Goal: Check status: Check status

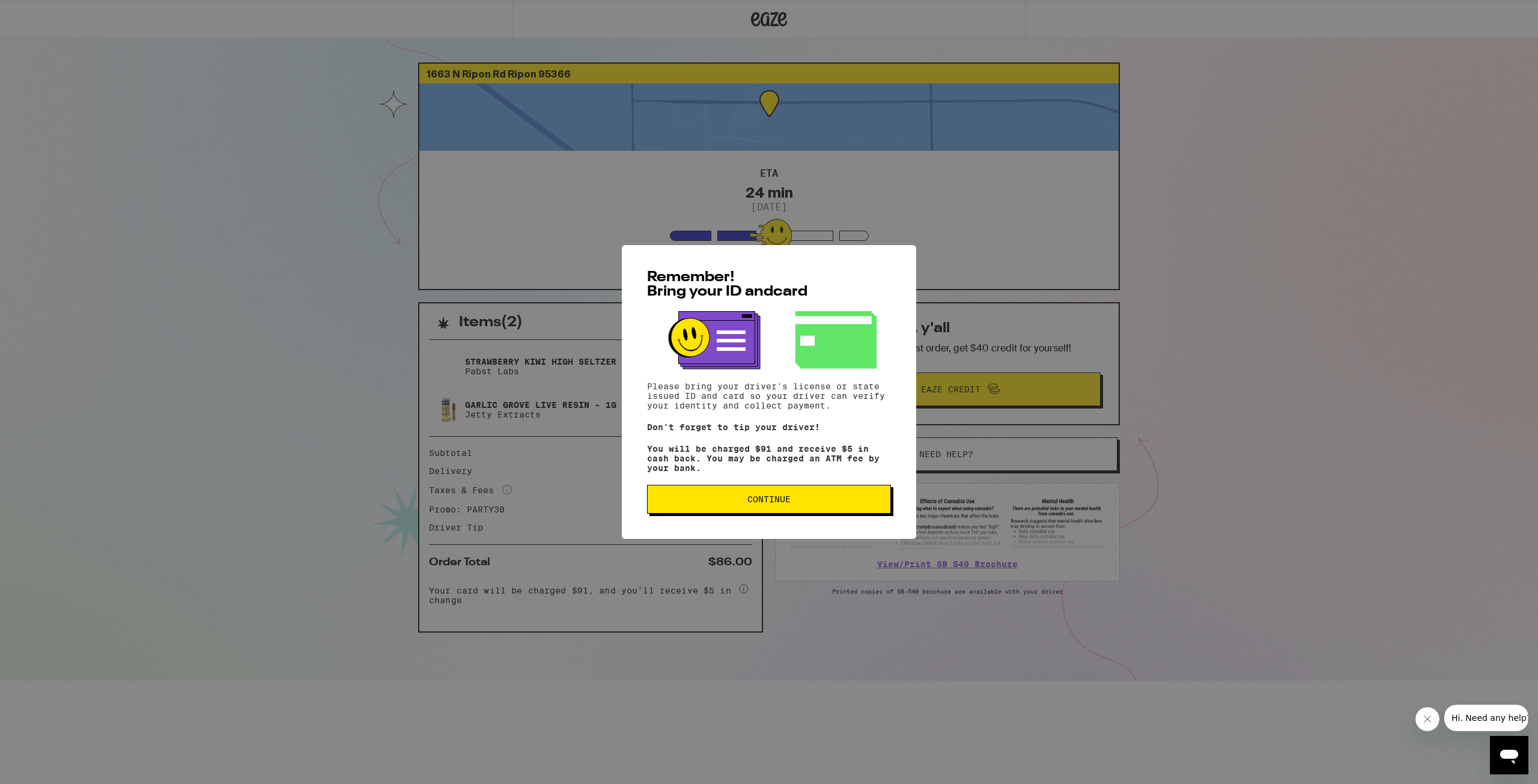
click at [773, 495] on button "Continue" at bounding box center [769, 499] width 244 height 29
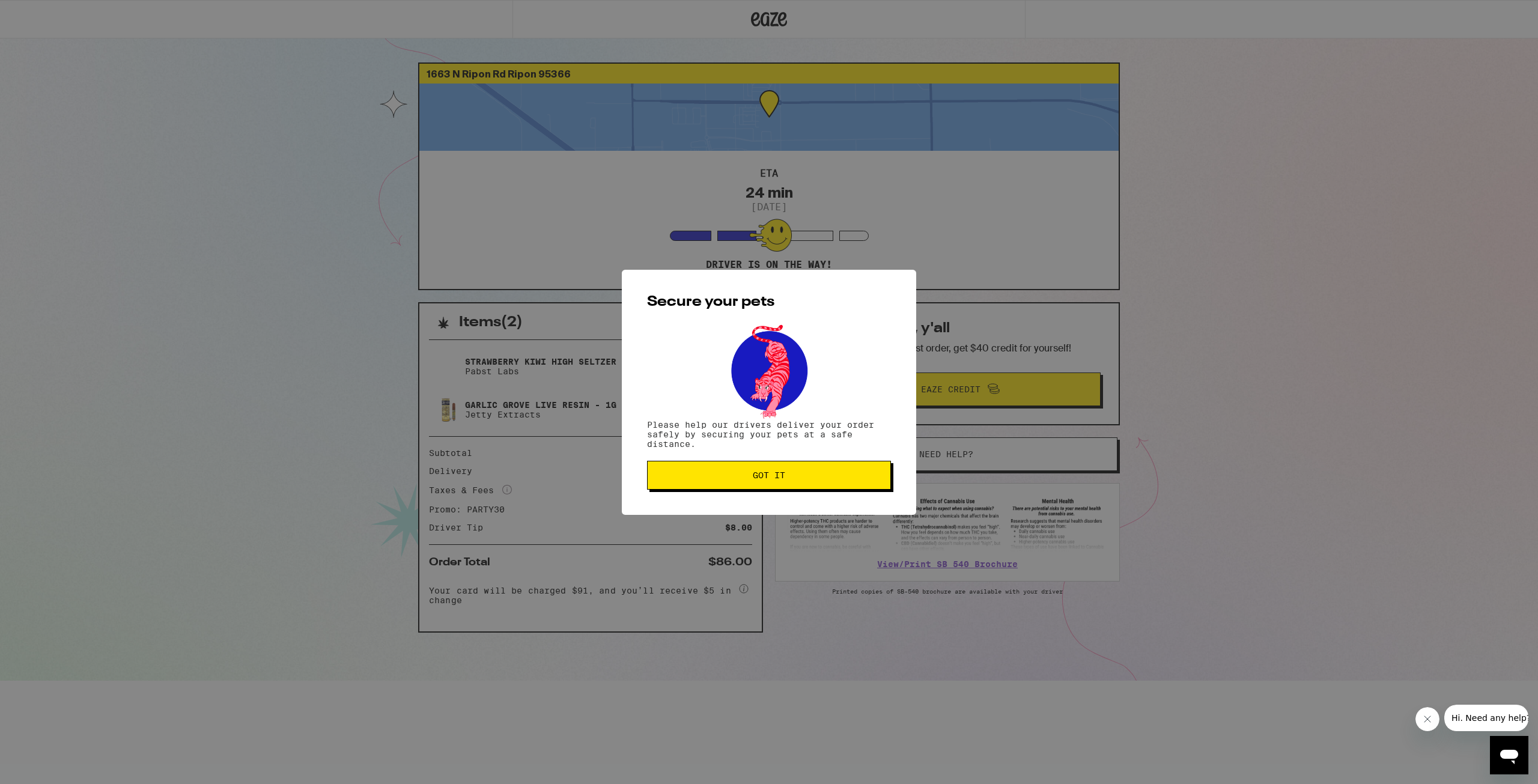
click at [779, 473] on span "Got it" at bounding box center [769, 475] width 33 height 8
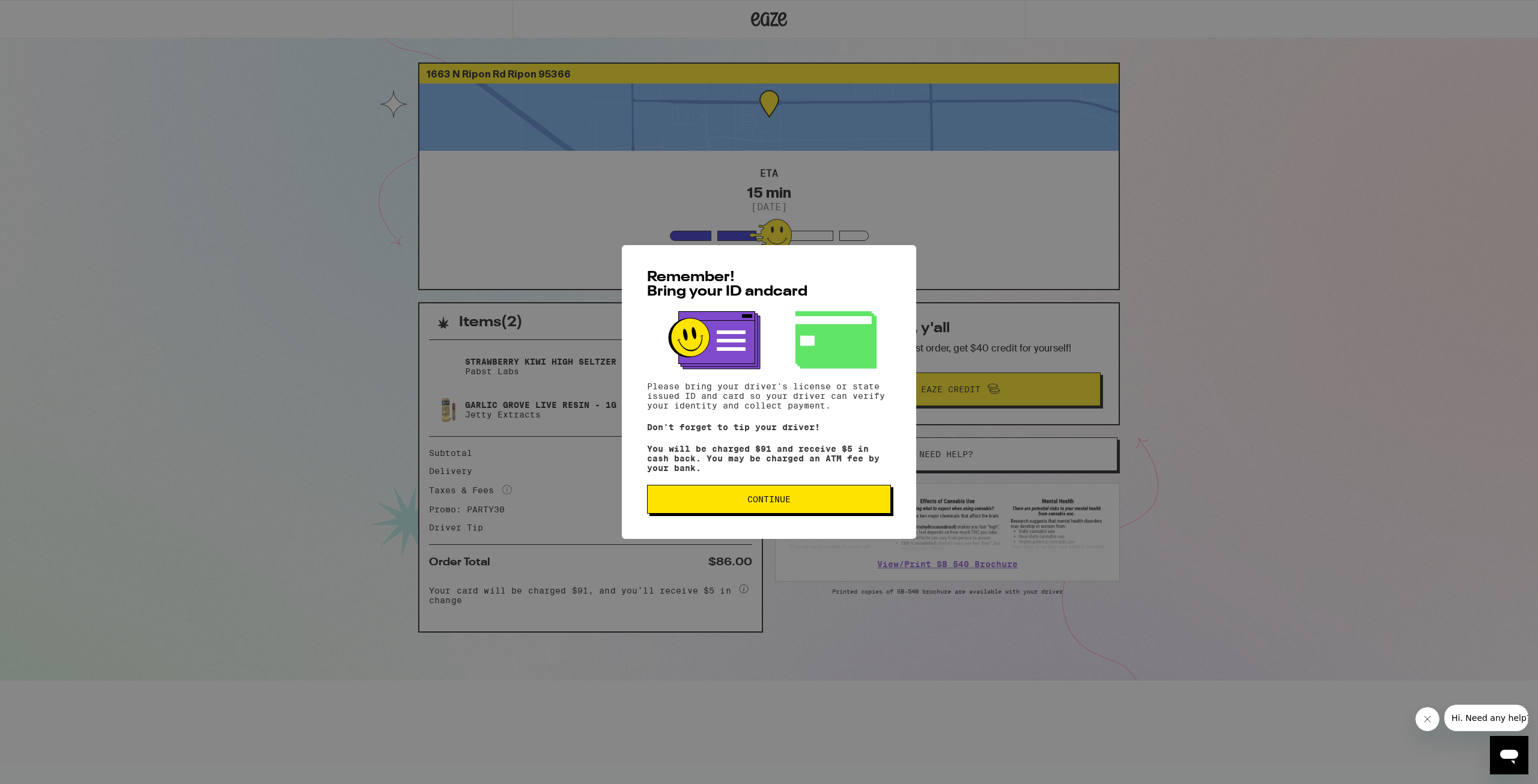
click at [839, 501] on span "Continue" at bounding box center [769, 499] width 223 height 8
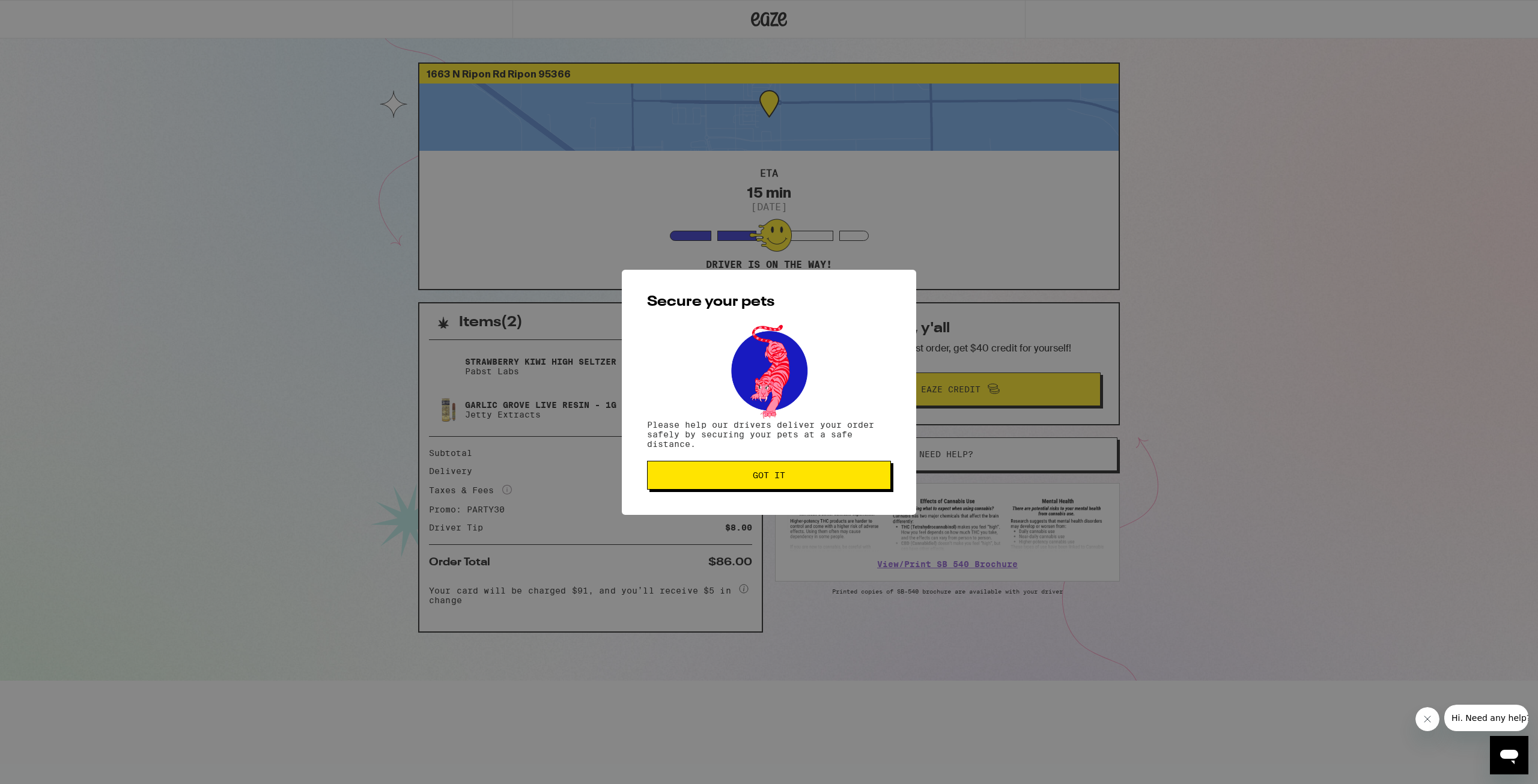
click at [829, 485] on button "Got it" at bounding box center [769, 475] width 244 height 29
